Goal: Check status: Check status

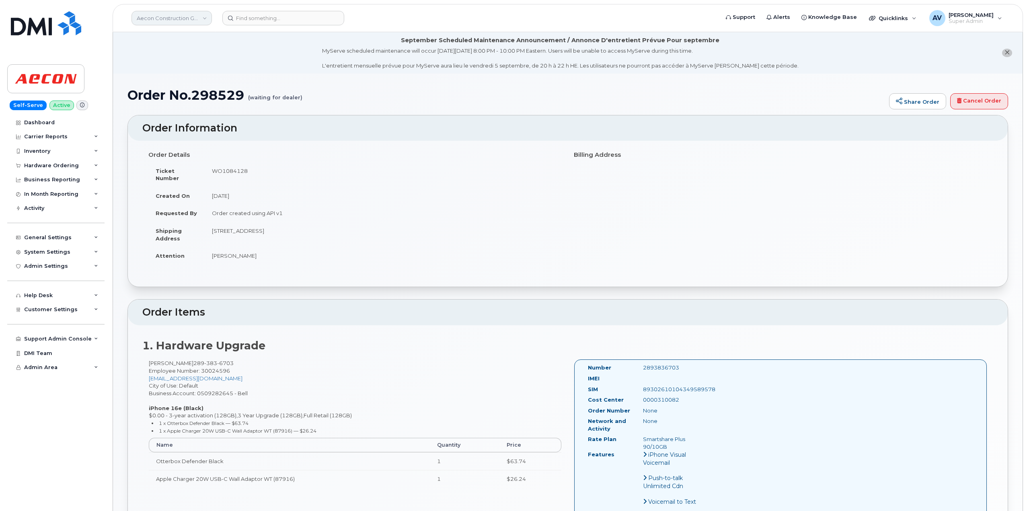
click at [175, 18] on link "Aecon Construction Group Inc" at bounding box center [171, 18] width 80 height 14
type input "p"
type input "kiew"
click at [328, 77] on div "Order No.298529 (waiting for dealer) Share Order Cancel Order × Share This Orde…" at bounding box center [567, 508] width 909 height 869
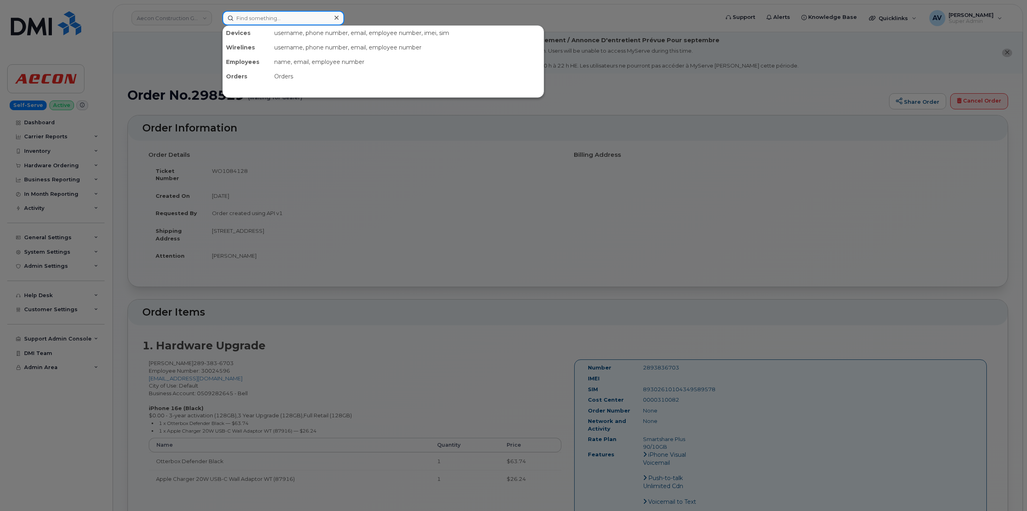
click at [287, 20] on input at bounding box center [283, 18] width 122 height 14
paste input "299491"
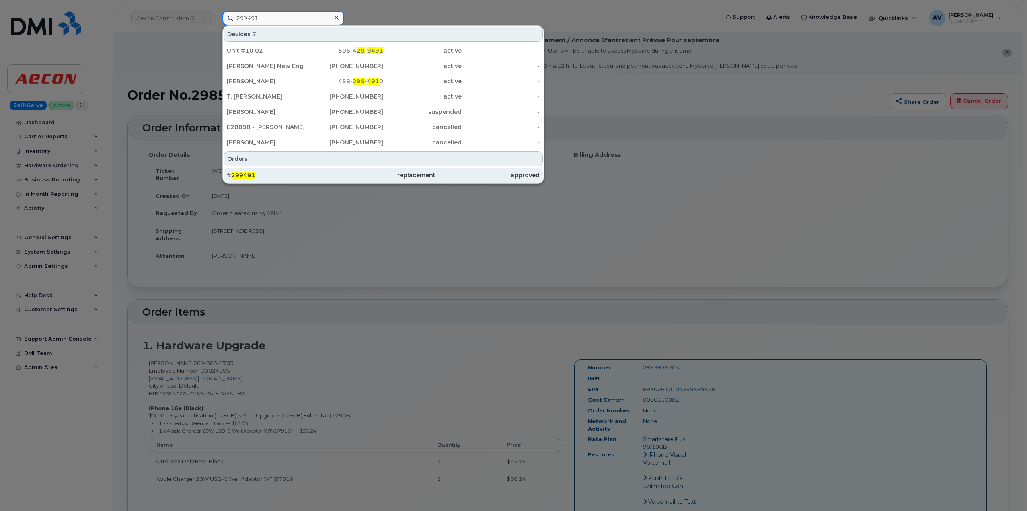
type input "299491"
click at [334, 177] on div "replacement" at bounding box center [383, 175] width 104 height 8
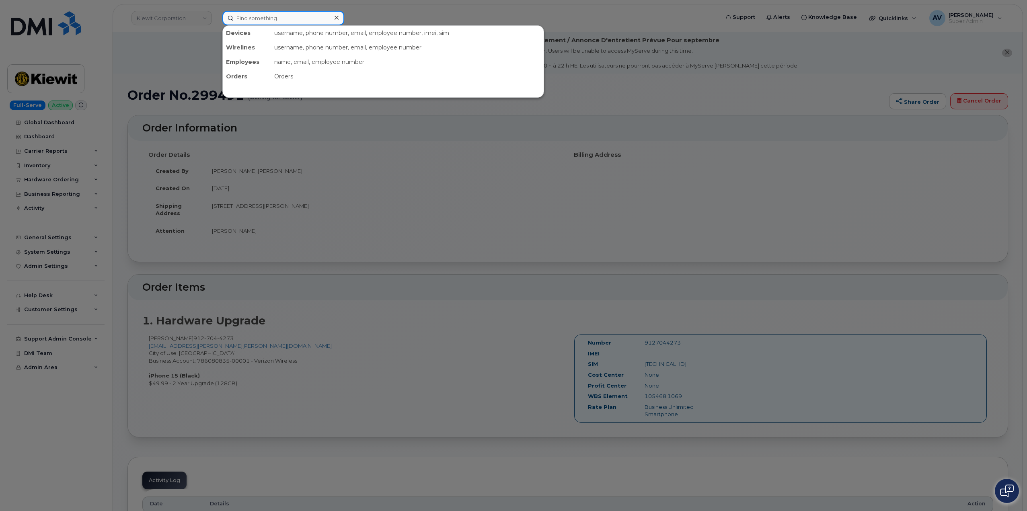
click at [279, 15] on input at bounding box center [283, 18] width 122 height 14
paste input "Brian Blank"
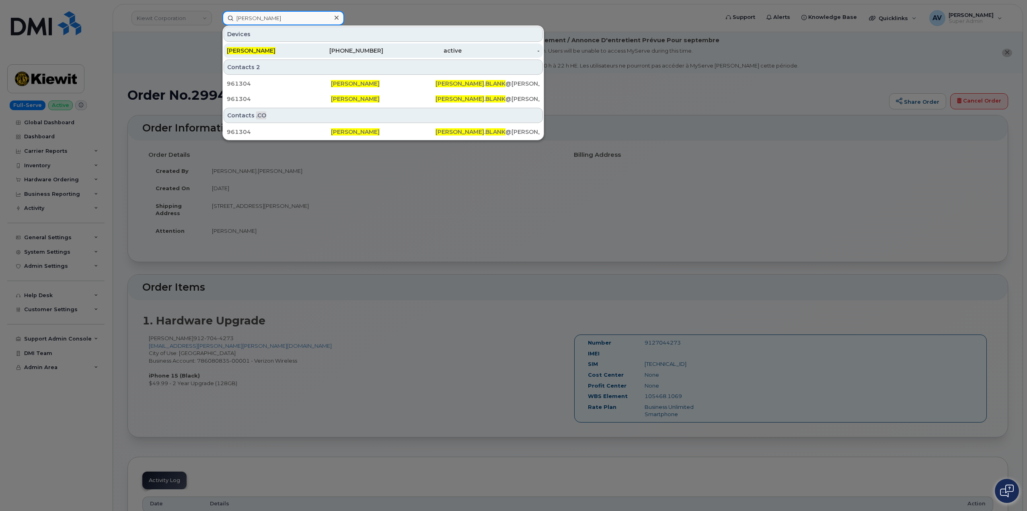
type input "Brian Blank"
click at [481, 53] on div "-" at bounding box center [500, 51] width 78 height 8
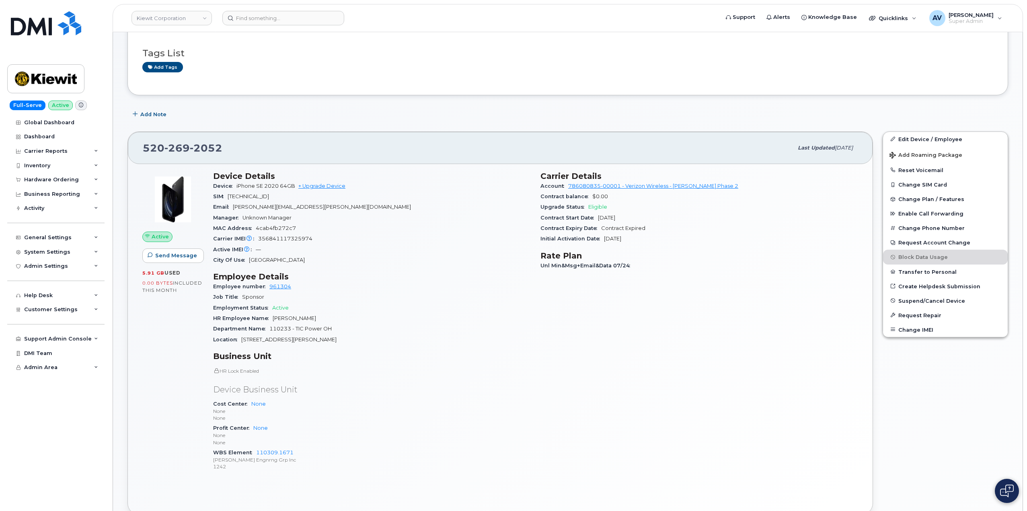
scroll to position [121, 0]
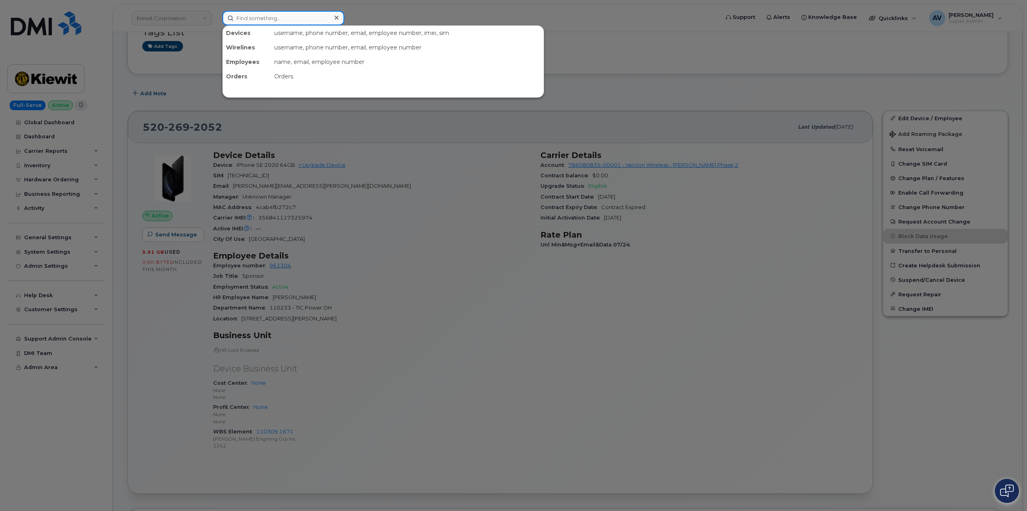
click at [300, 21] on input at bounding box center [283, 18] width 122 height 14
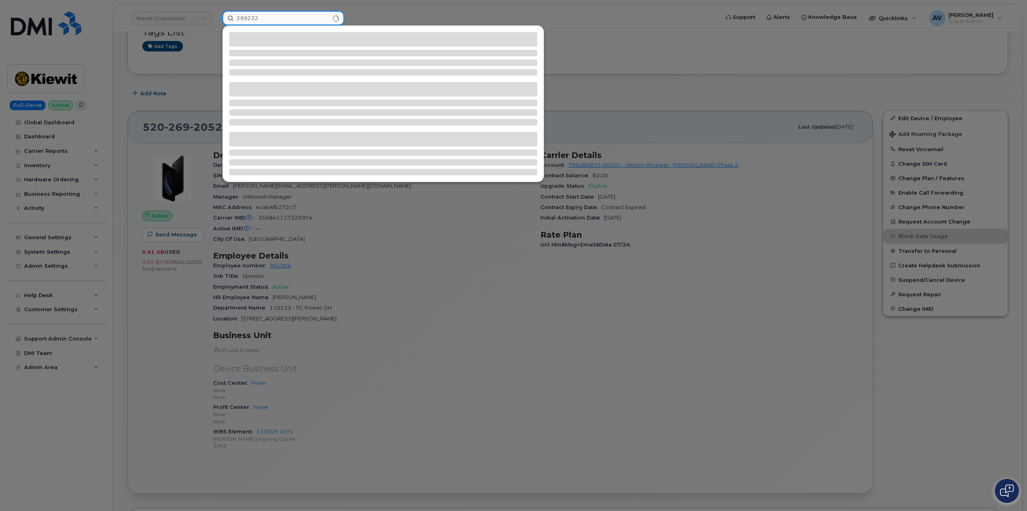
type input "299232"
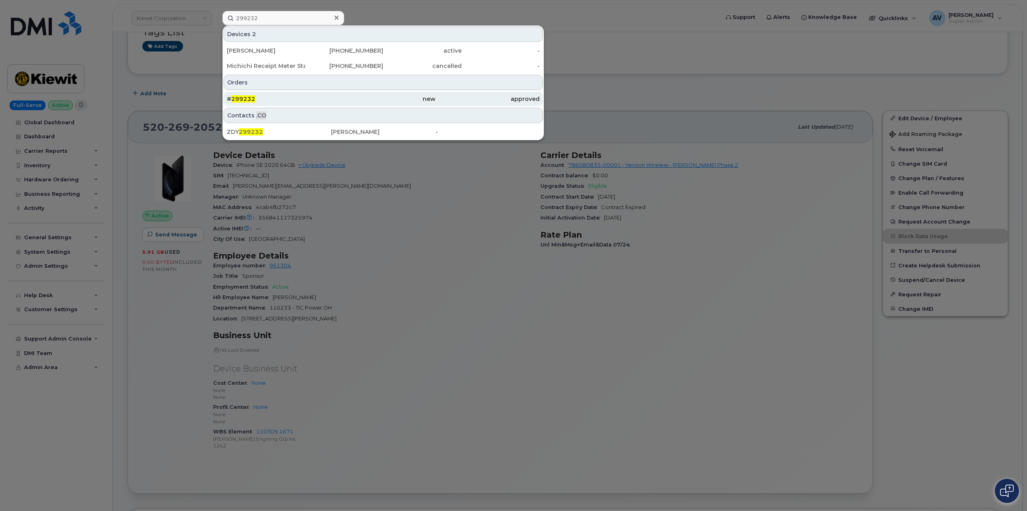
click at [307, 98] on div "# 299232" at bounding box center [279, 99] width 104 height 8
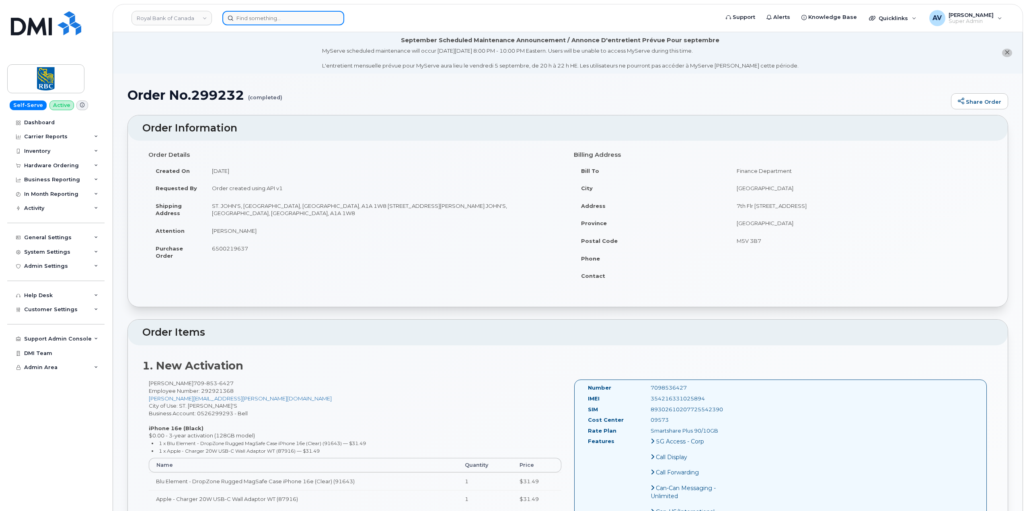
click at [278, 19] on input at bounding box center [283, 18] width 122 height 14
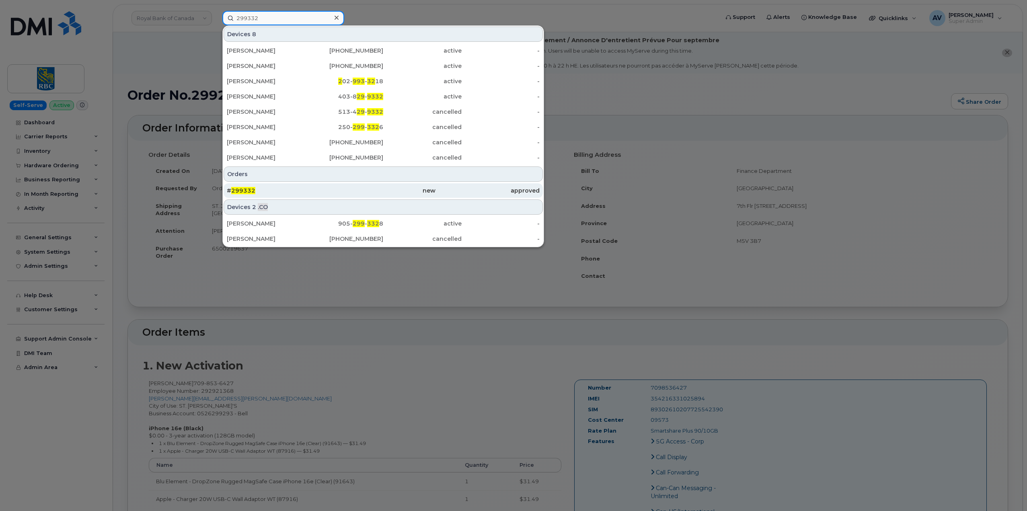
type input "299332"
click at [298, 193] on div "# 299332" at bounding box center [279, 190] width 104 height 8
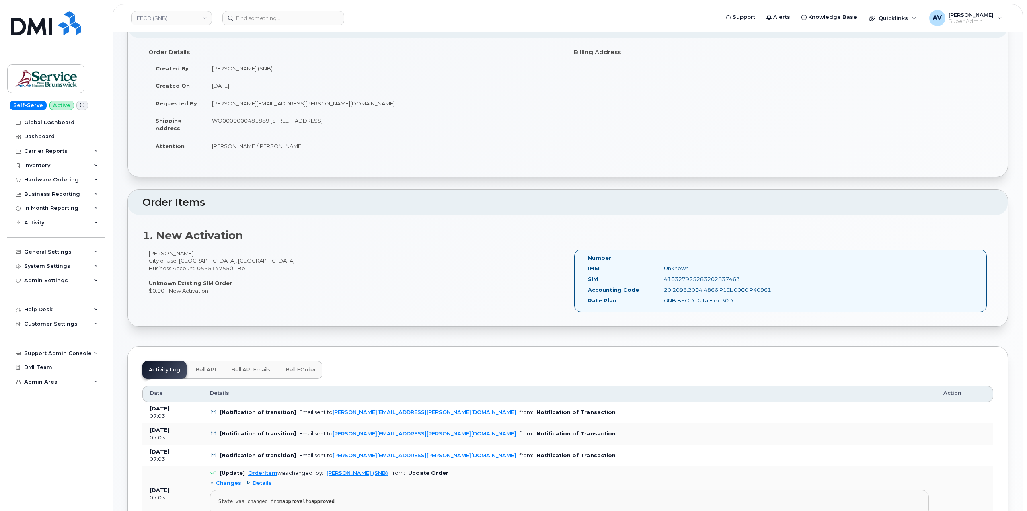
scroll to position [80, 0]
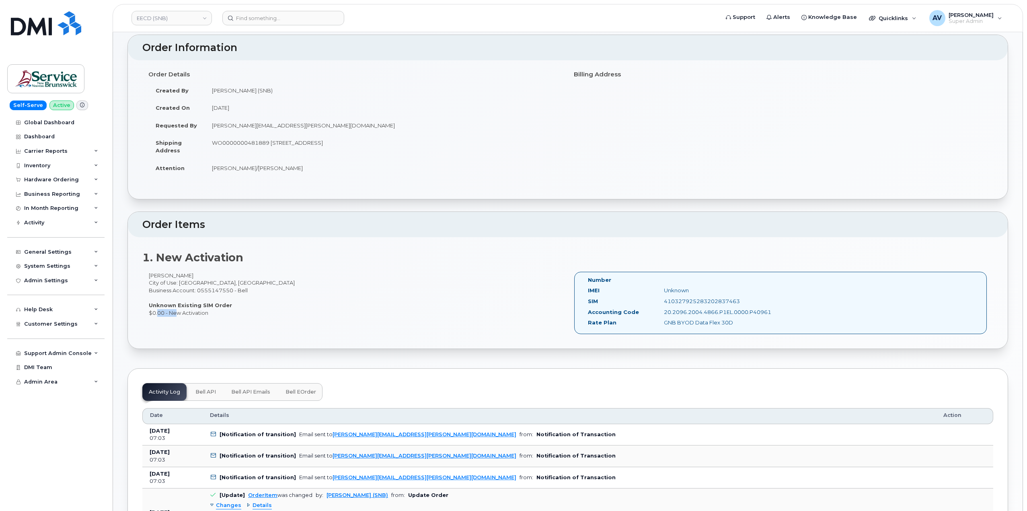
drag, startPoint x: 154, startPoint y: 311, endPoint x: 174, endPoint y: 312, distance: 19.3
click at [174, 312] on div "[PERSON_NAME] City of Use: [GEOGRAPHIC_DATA], [GEOGRAPHIC_DATA] Business Accoun…" at bounding box center [354, 294] width 425 height 45
